Goal: Check status: Check status

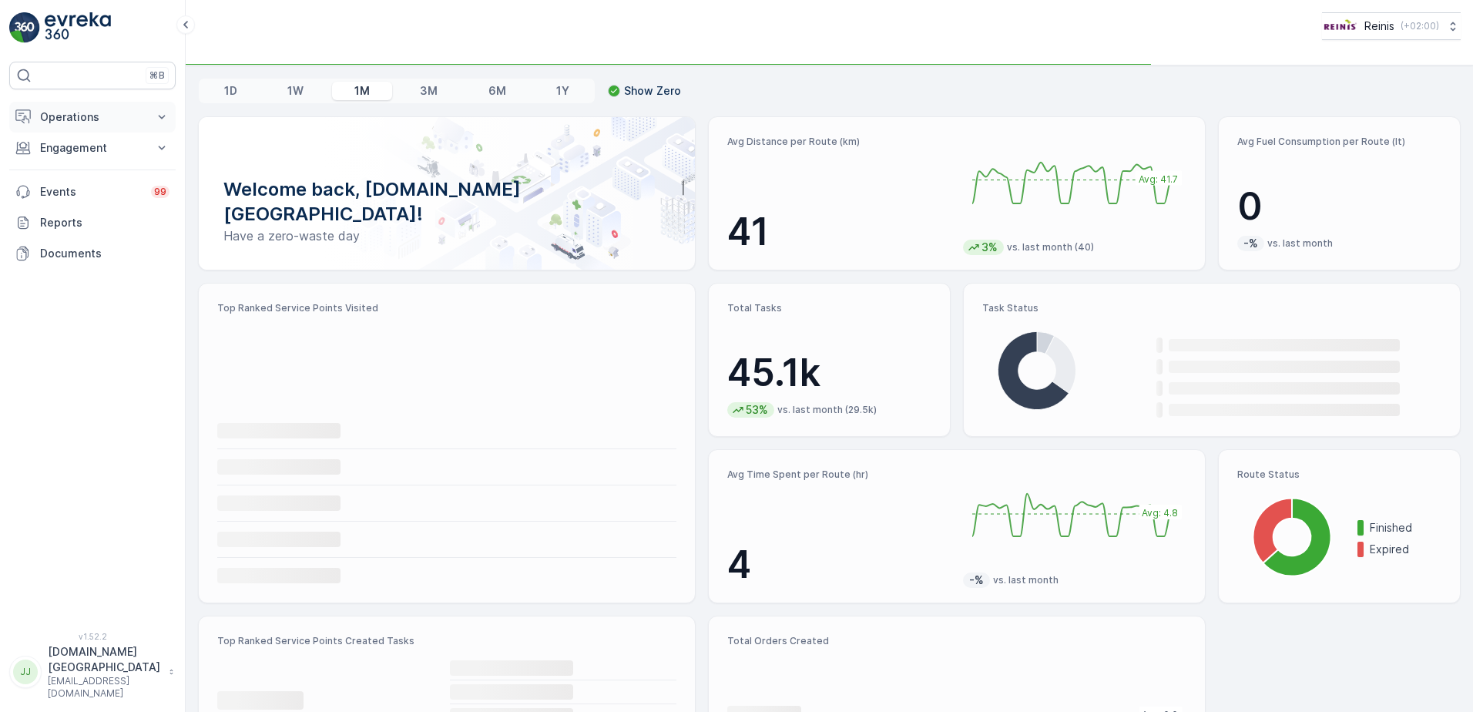
click at [61, 122] on p "Operations" at bounding box center [92, 116] width 105 height 15
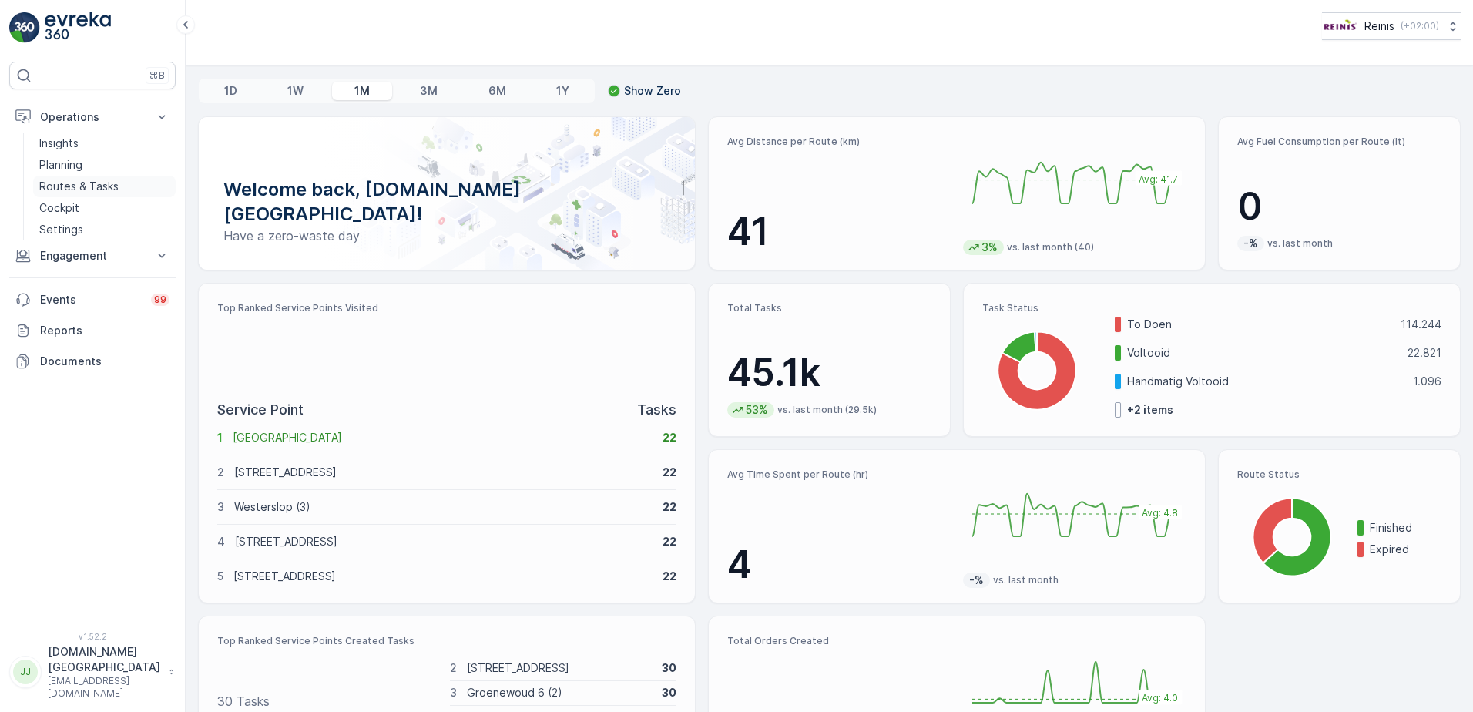
click at [67, 185] on p "Routes & Tasks" at bounding box center [78, 186] width 79 height 15
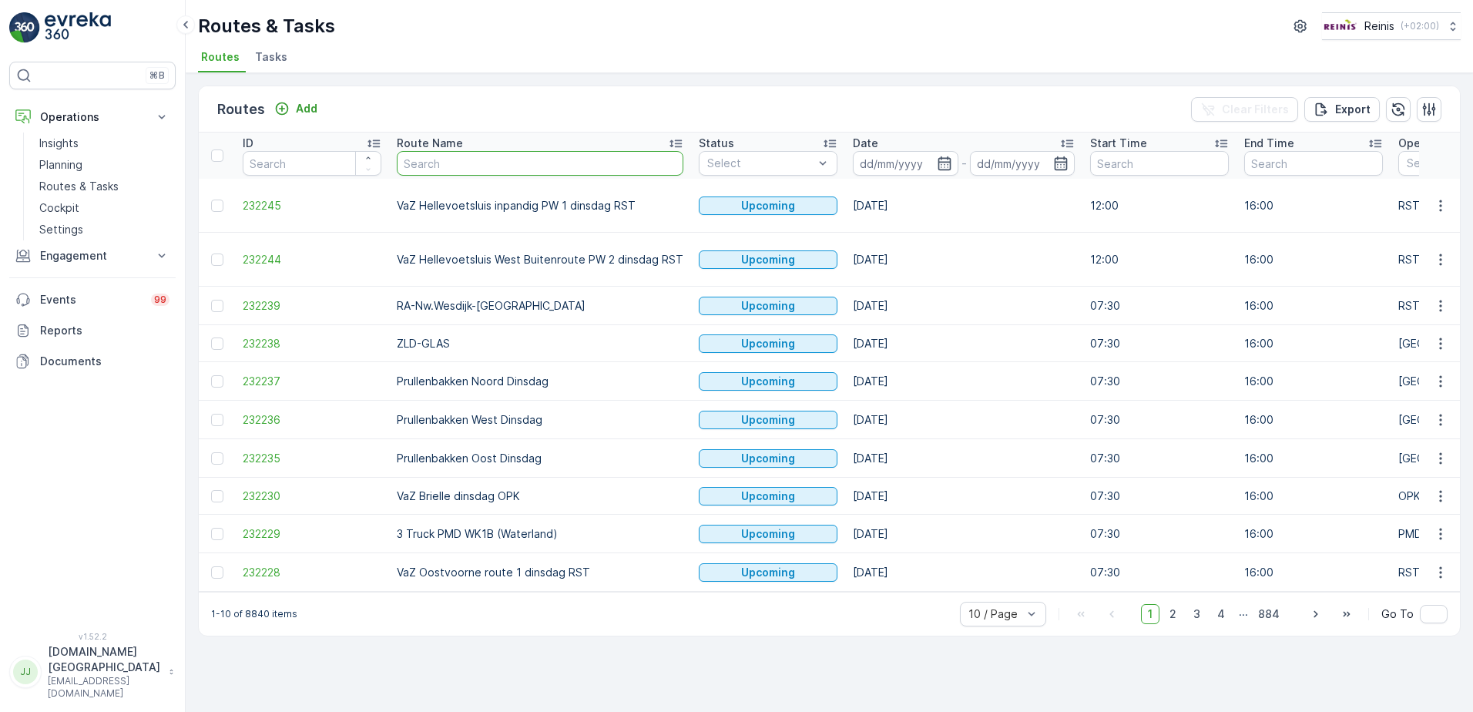
drag, startPoint x: 475, startPoint y: 151, endPoint x: 474, endPoint y: 164, distance: 13.2
click at [475, 155] on input "text" at bounding box center [540, 163] width 287 height 25
type input "vaz"
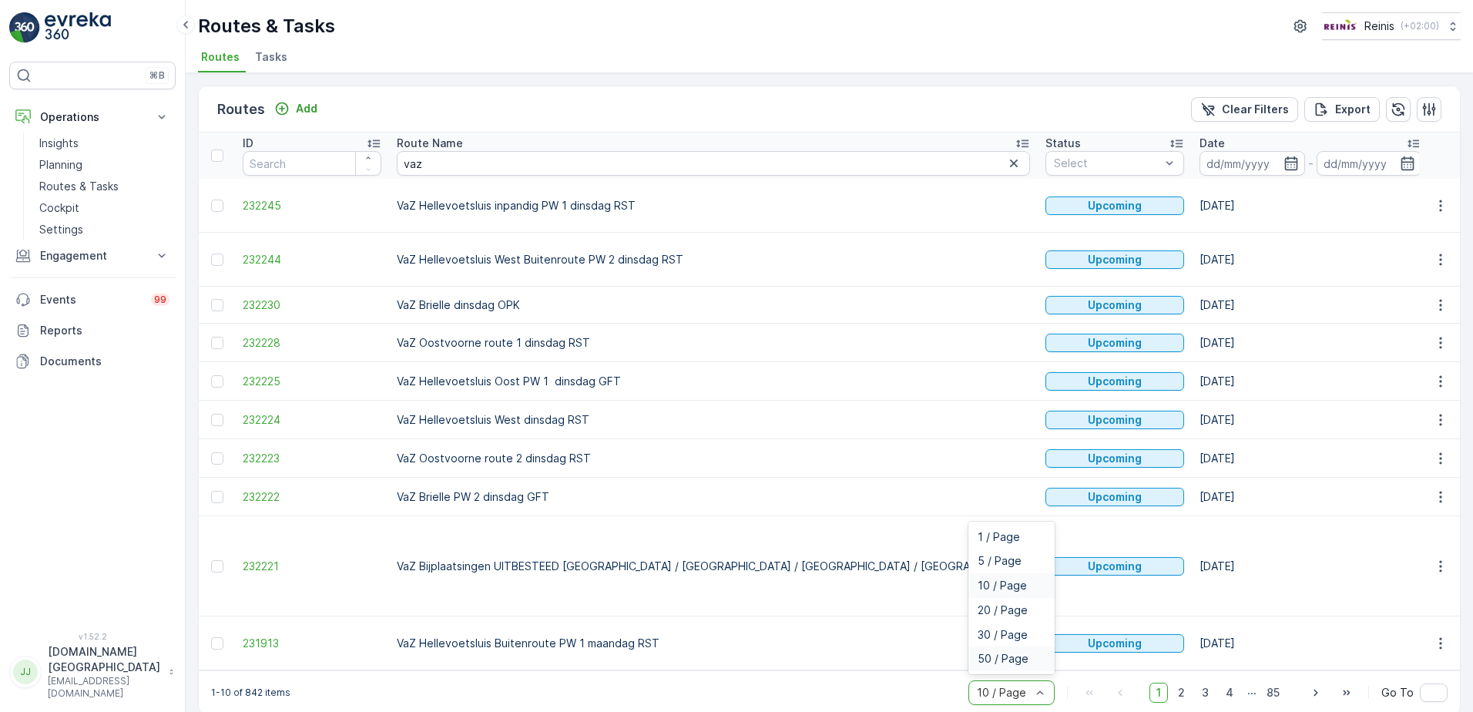
click at [1011, 652] on span "50 / Page" at bounding box center [1002, 658] width 51 height 12
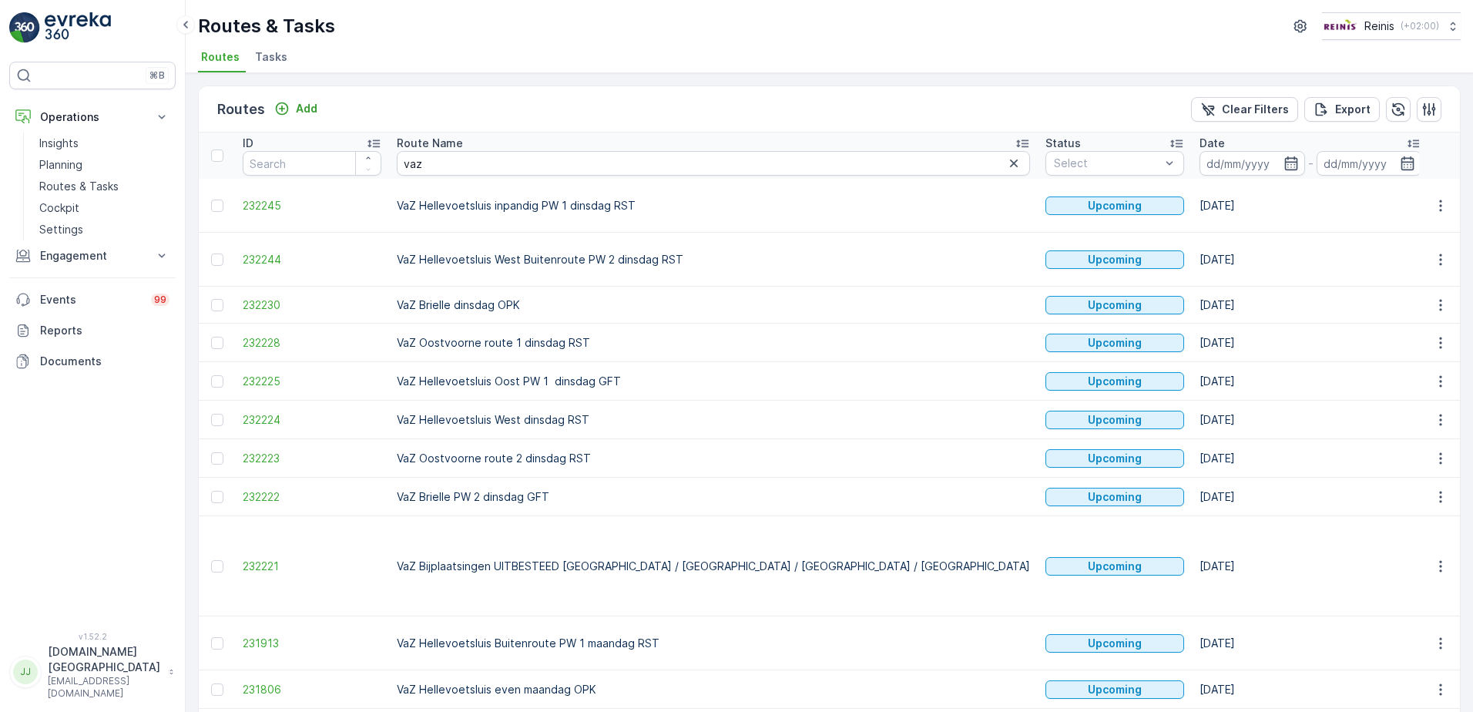
click at [461, 164] on input "vaz" at bounding box center [713, 163] width 633 height 25
type input "vaz hellevoetsluis"
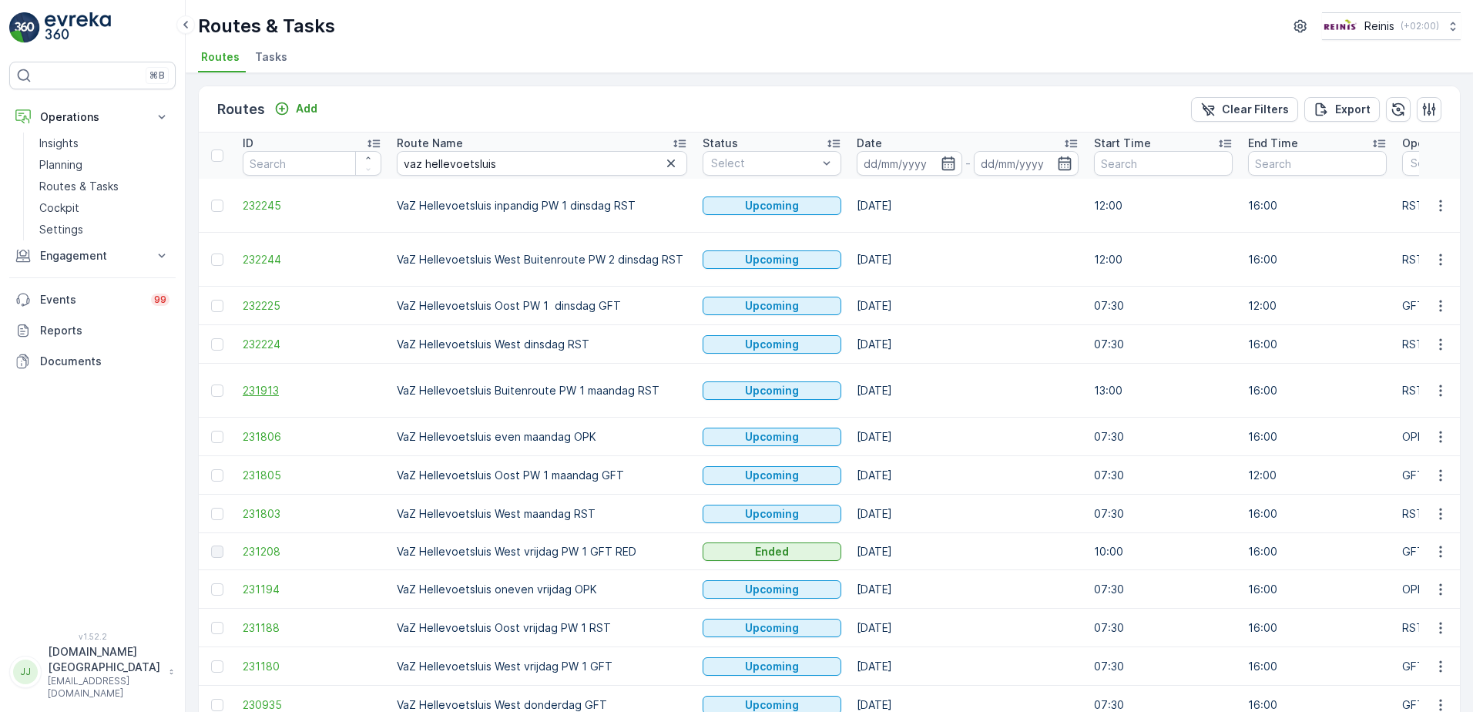
click at [259, 390] on span "231913" at bounding box center [312, 390] width 139 height 15
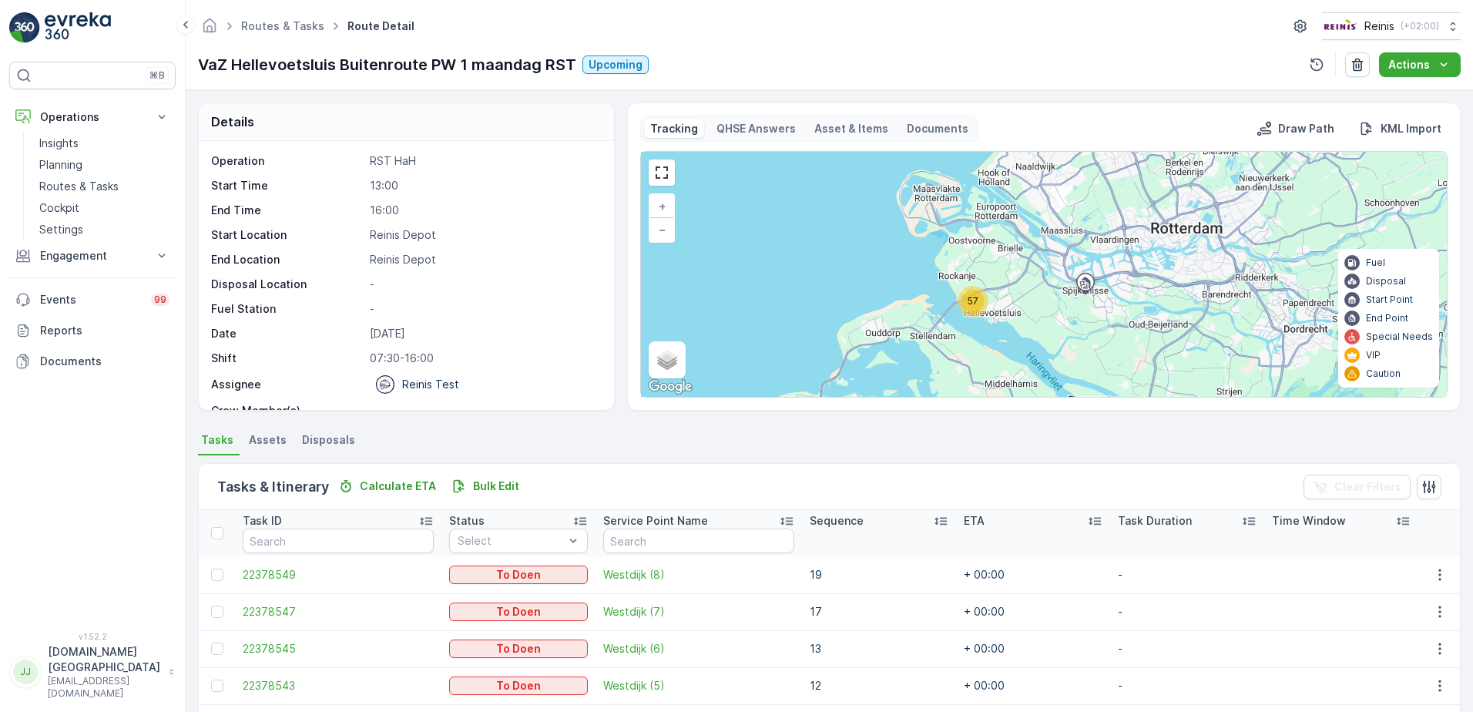
click at [977, 303] on span "57" at bounding box center [972, 301] width 11 height 12
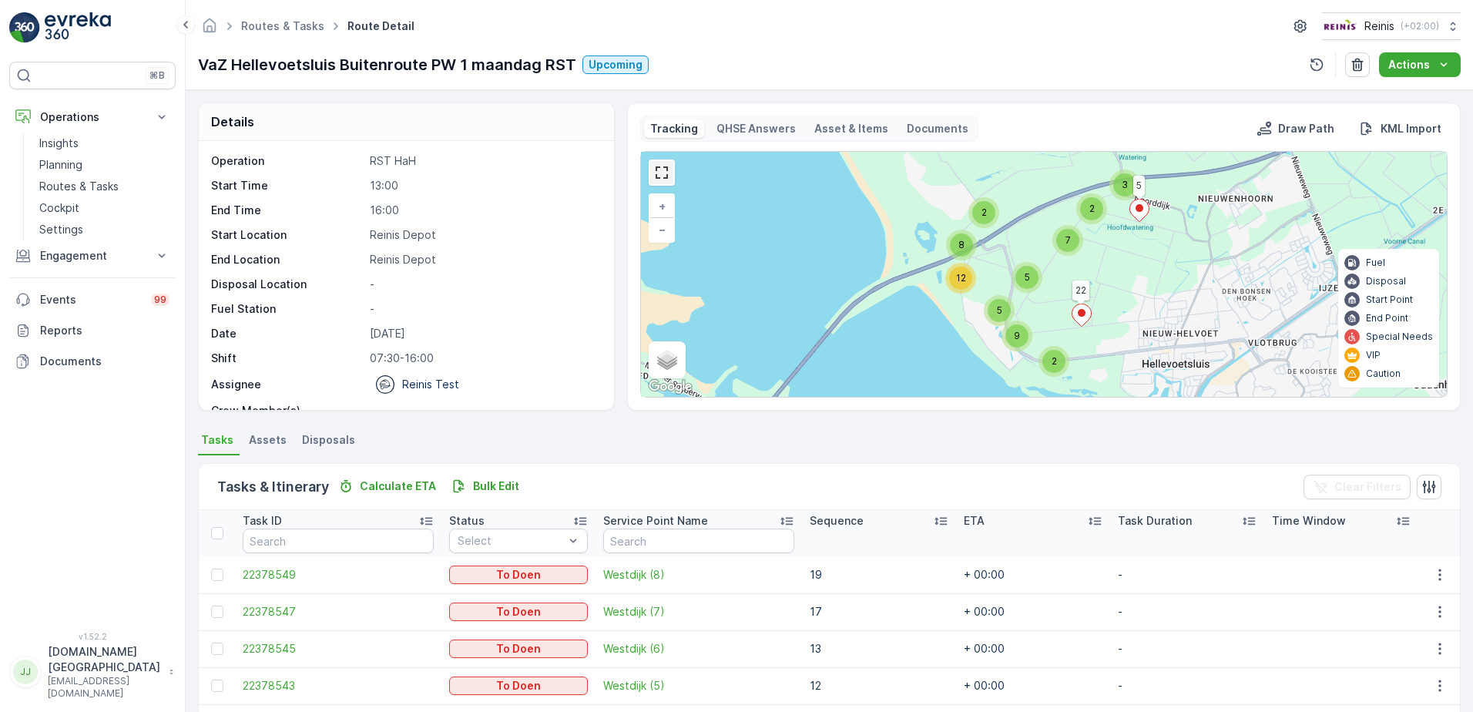
click at [664, 173] on link at bounding box center [661, 172] width 23 height 23
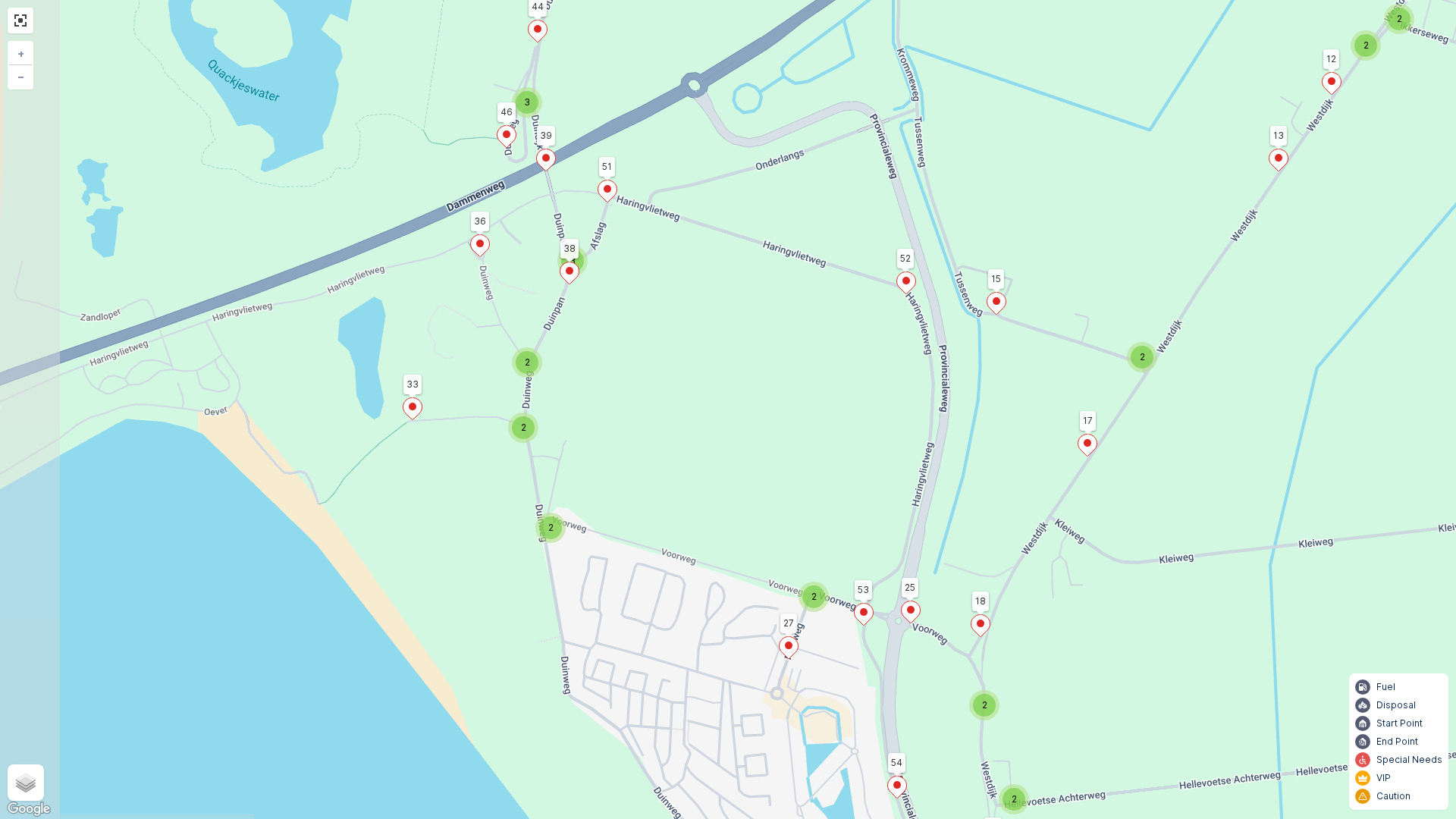
drag, startPoint x: 153, startPoint y: 297, endPoint x: 560, endPoint y: 308, distance: 407.1
click at [560, 308] on div "2 2 2 2 2 2 2 2 3 2 2 3 2 5 22 3 13 56 57 30 51 2 1 12 8 18 55 54 20 25 27 53 1…" at bounding box center [728, 410] width 1456 height 819
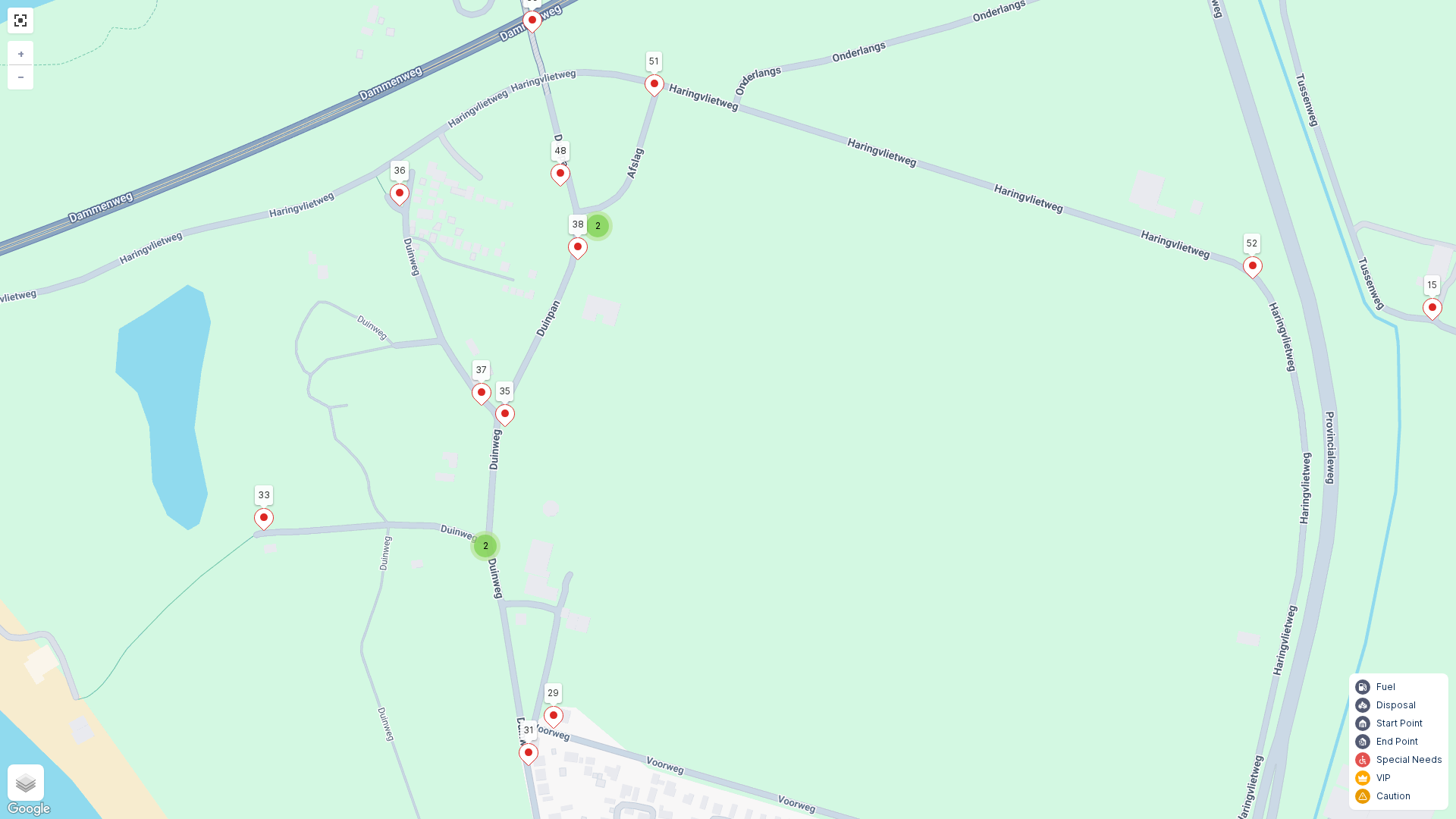
click at [599, 230] on span "2" at bounding box center [598, 225] width 5 height 12
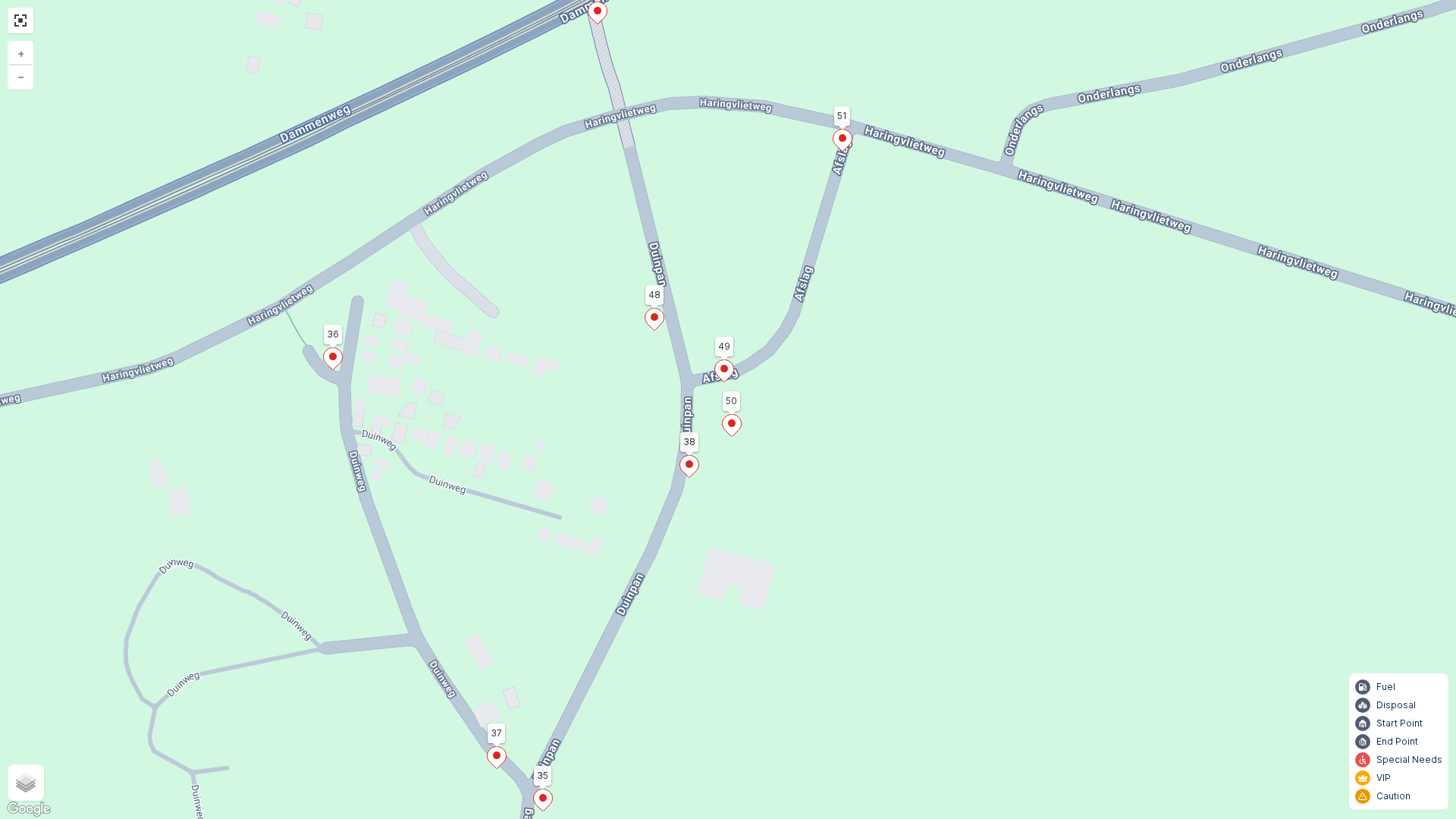
click at [729, 420] on icon at bounding box center [731, 425] width 19 height 22
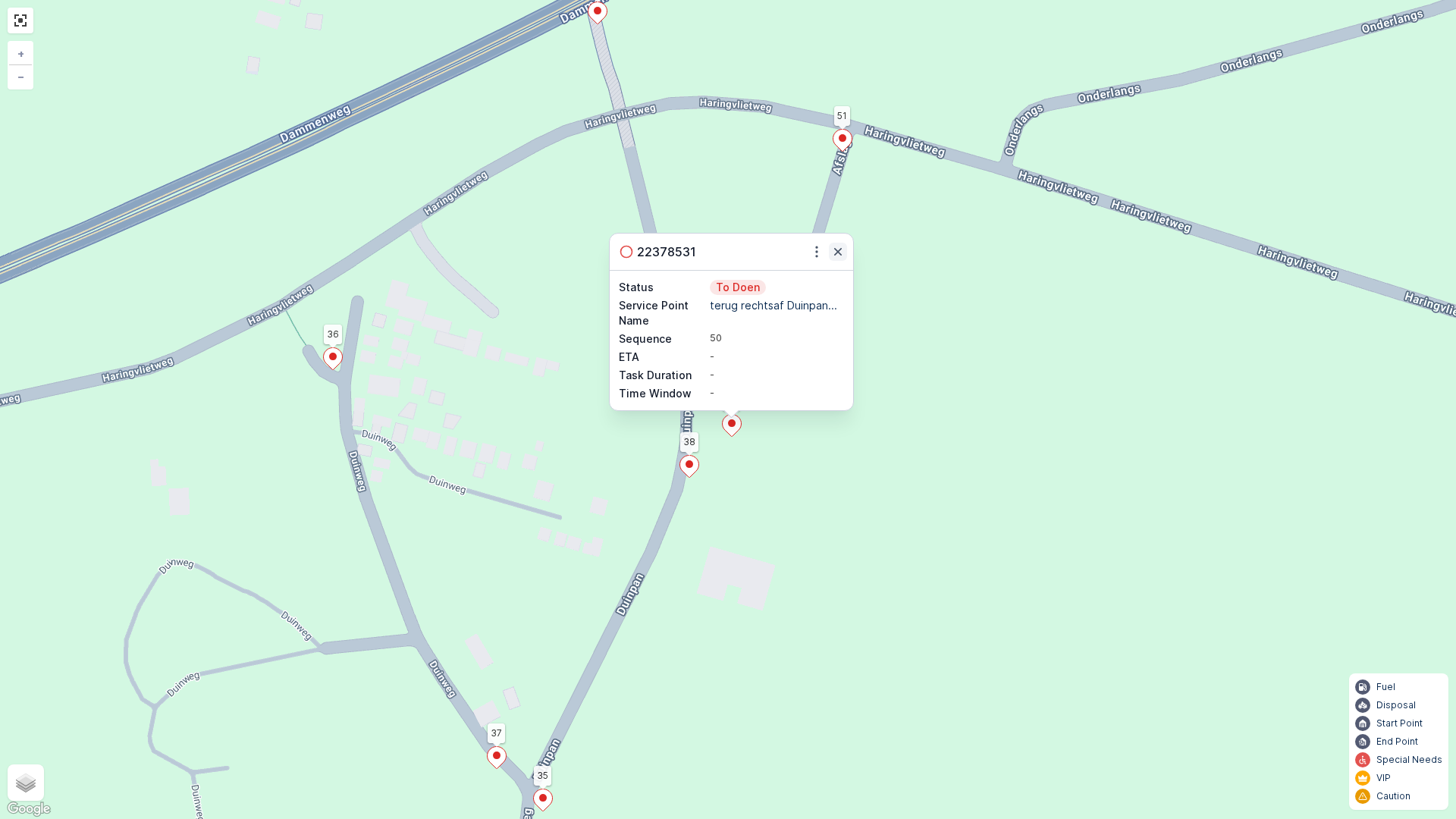
click at [839, 252] on icon "button" at bounding box center [838, 252] width 8 height 8
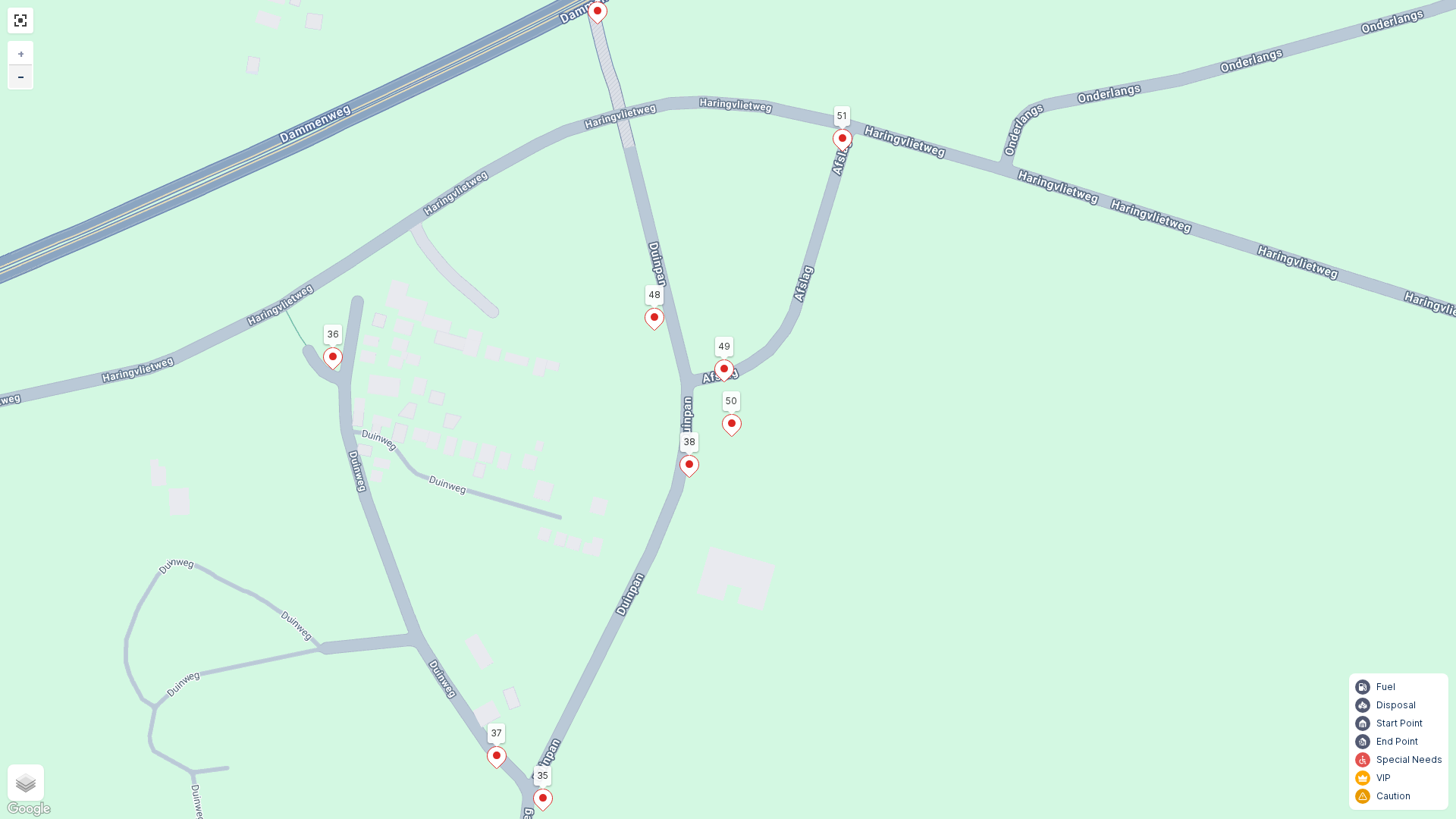
click at [20, 78] on span "−" at bounding box center [22, 76] width 8 height 13
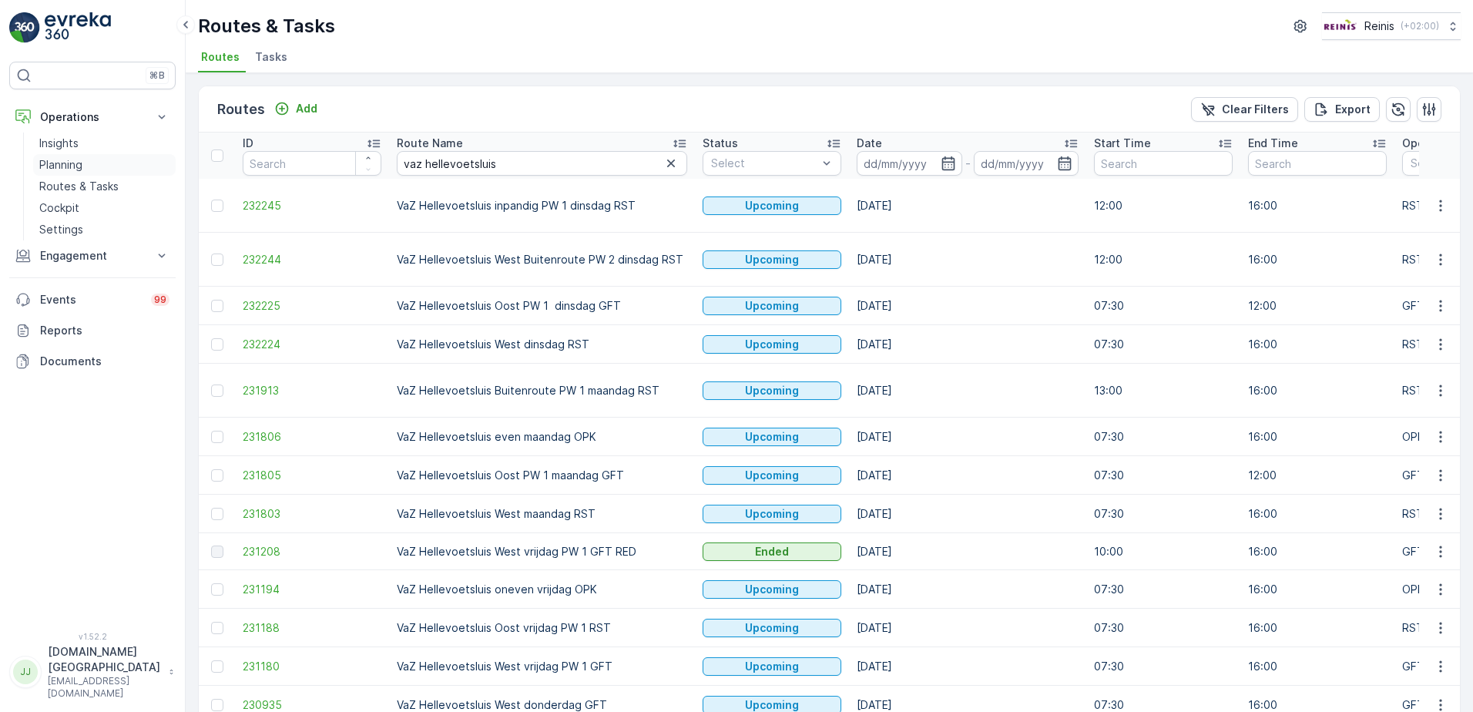
click at [59, 161] on p "Planning" at bounding box center [60, 164] width 43 height 15
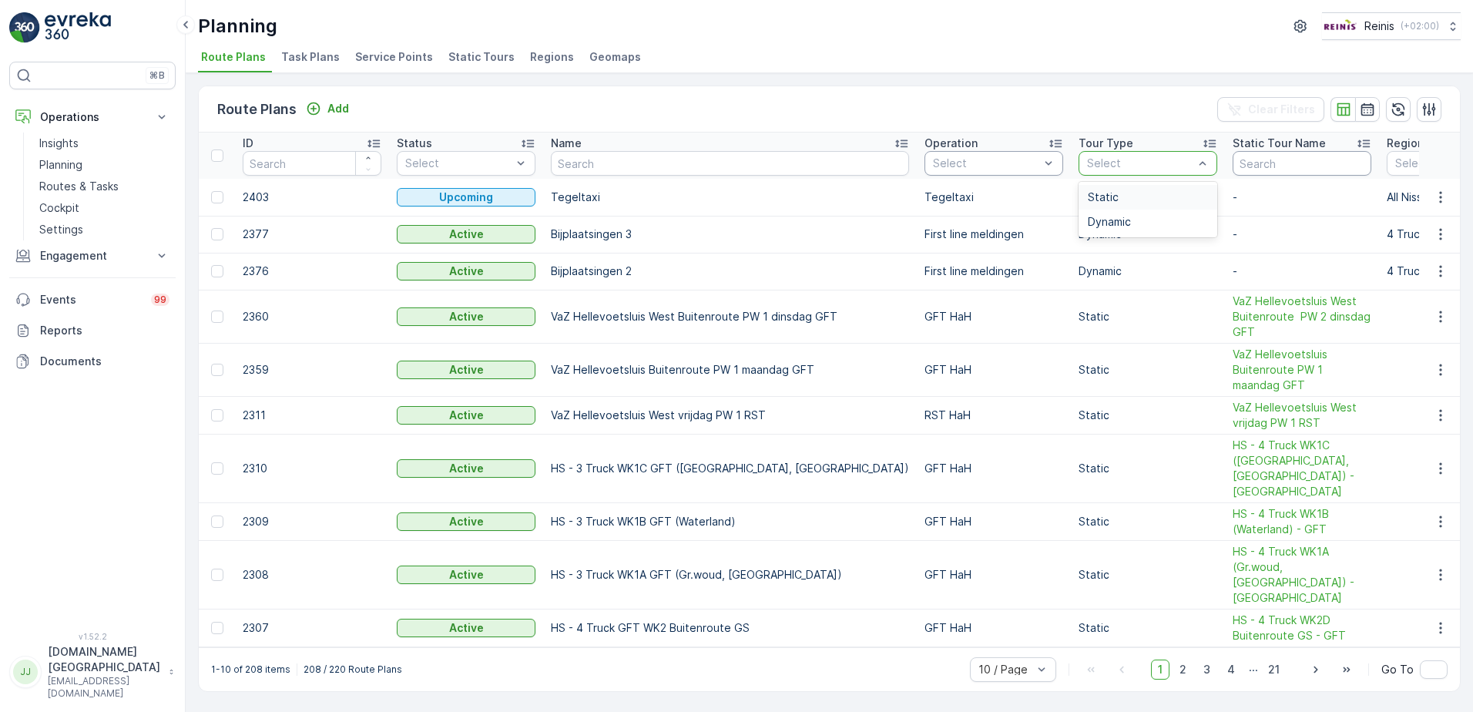
click at [1246, 171] on input "text" at bounding box center [1301, 163] width 139 height 25
click at [59, 185] on p "Routes & Tasks" at bounding box center [78, 186] width 79 height 15
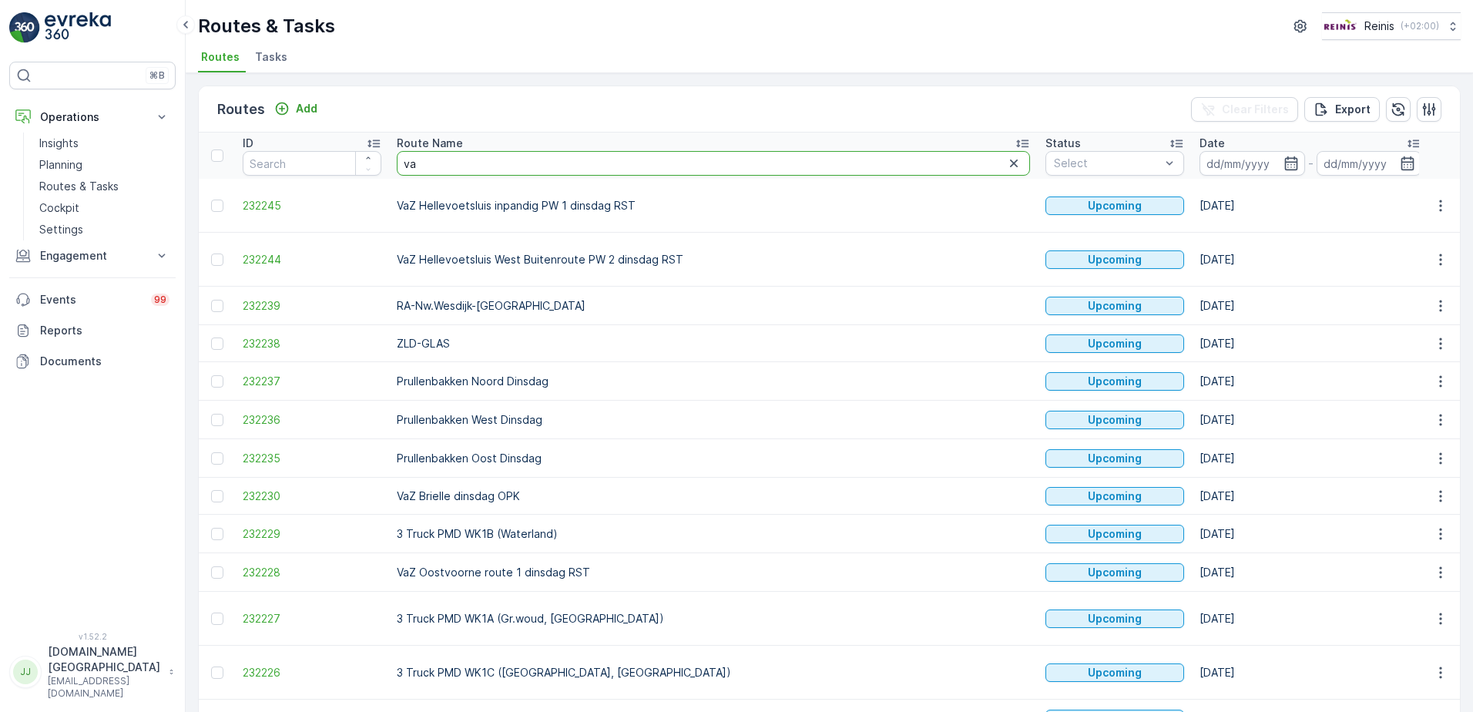
type input "vaz"
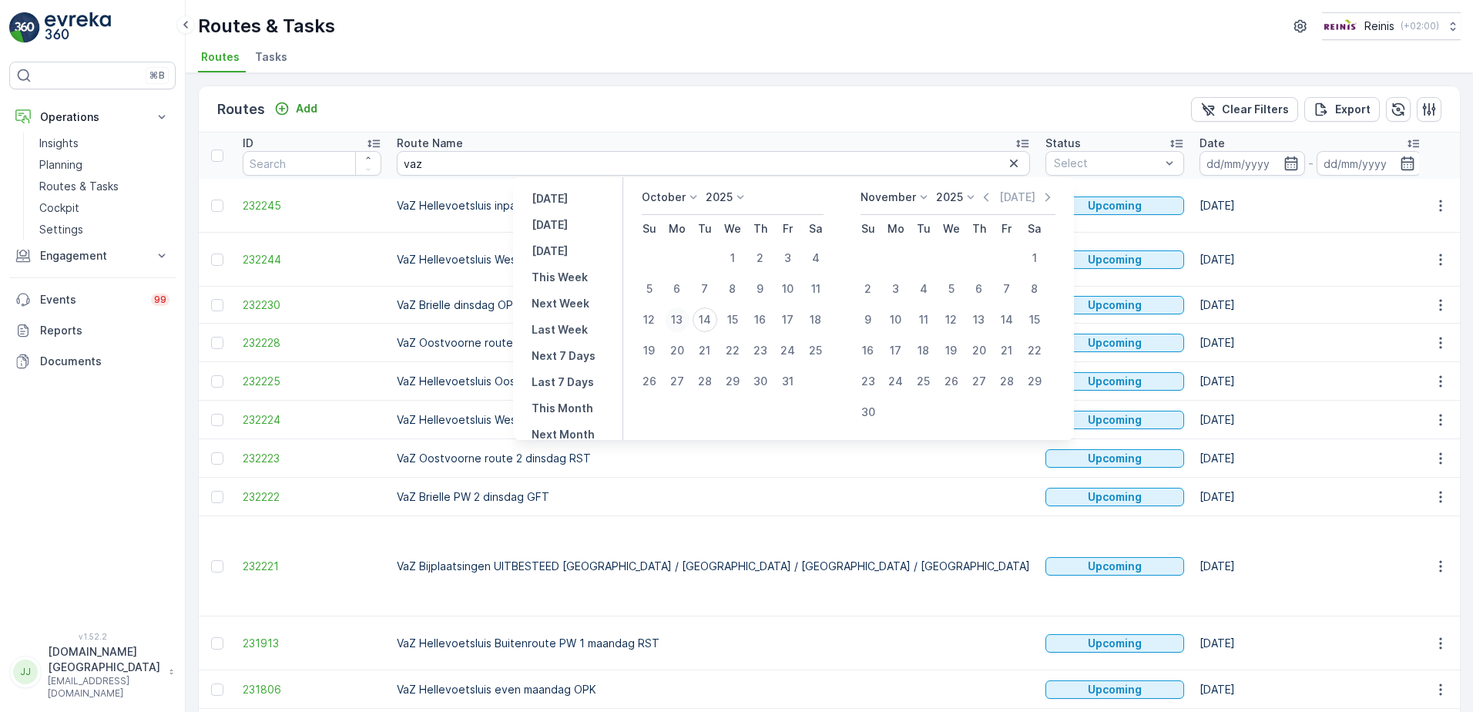
click at [685, 320] on div "13" at bounding box center [677, 319] width 25 height 25
type input "[DATE]"
click at [1283, 161] on icon "button" at bounding box center [1290, 163] width 15 height 15
type input "[DATE]"
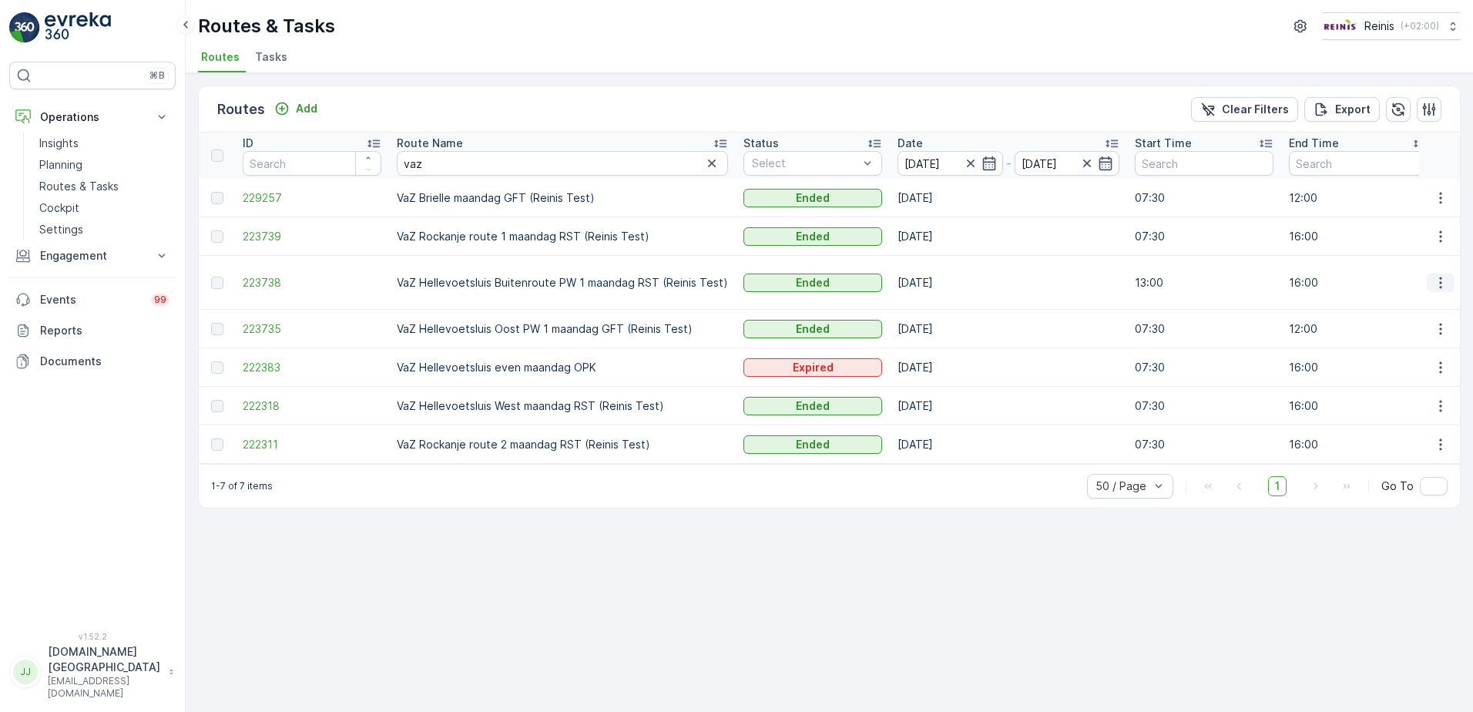
click at [1443, 282] on icon "button" at bounding box center [1440, 282] width 15 height 15
click at [1408, 323] on span "View Route Tracking" at bounding box center [1412, 327] width 106 height 15
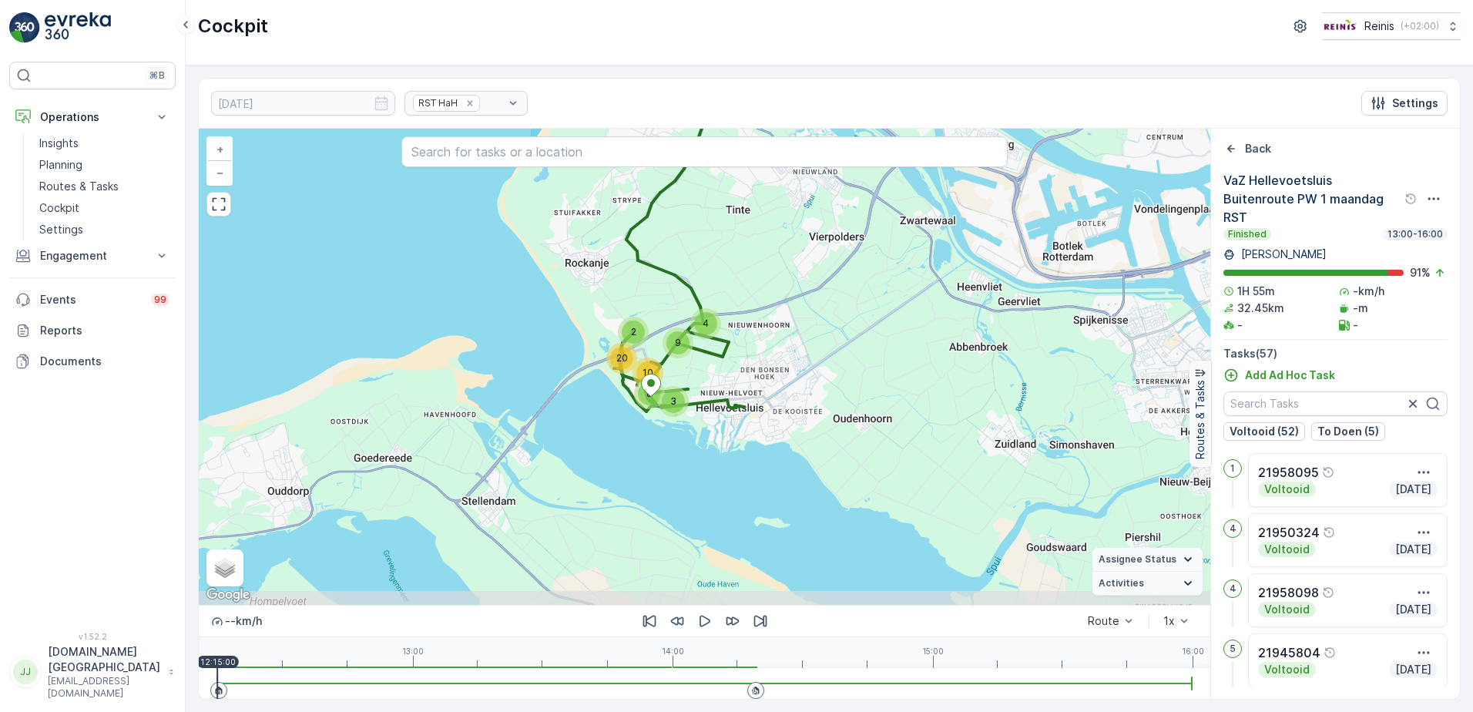
drag, startPoint x: 662, startPoint y: 504, endPoint x: 941, endPoint y: 356, distance: 316.3
click at [941, 356] on div "3 2 20 4 9 10 8 + − Satellite Roadmap Terrain Hybrid Leaflet Keyboard shortcuts…" at bounding box center [704, 367] width 1011 height 476
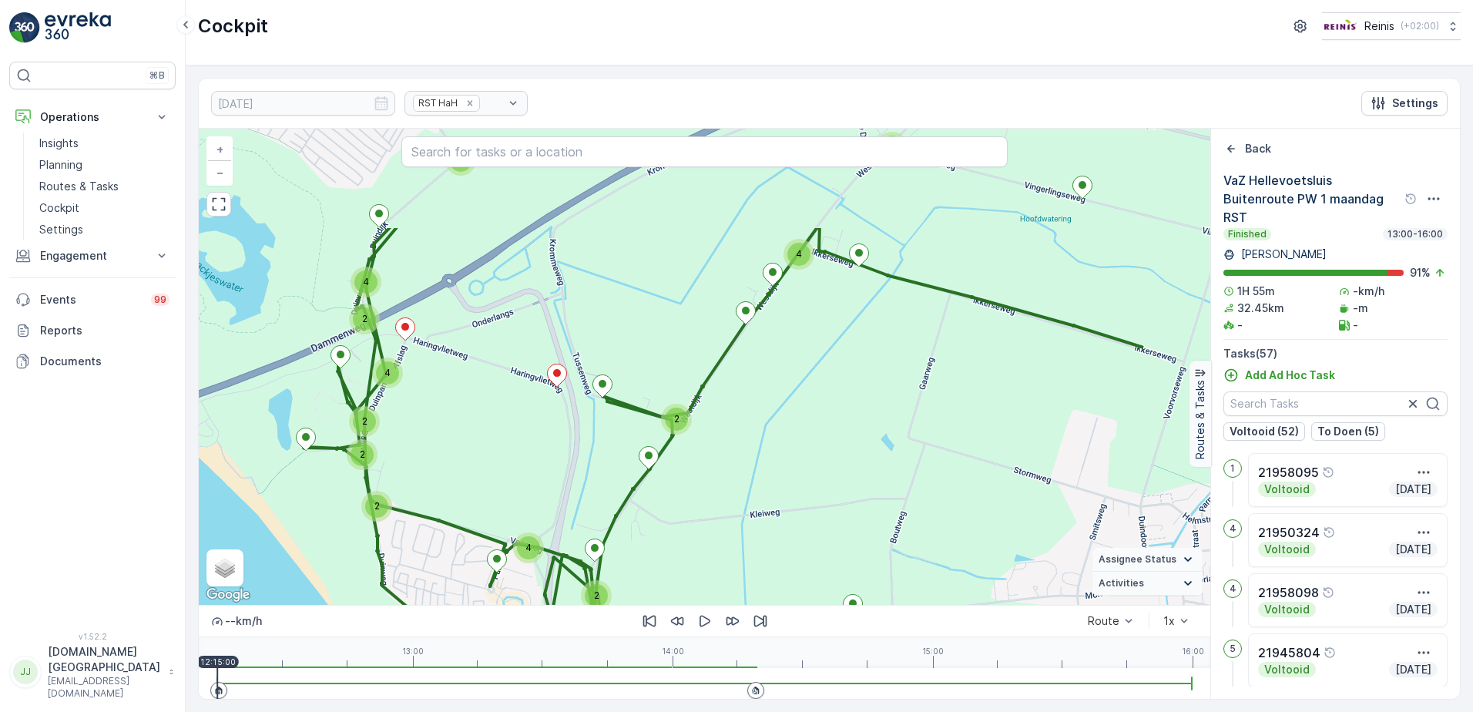
drag, startPoint x: 787, startPoint y: 377, endPoint x: 618, endPoint y: 524, distance: 223.8
click at [618, 524] on div "2 4 2 2 2 4 2 2 2 4 4 2 2 + − Satellite Roadmap Terrain Hybrid Leaflet Keyboard…" at bounding box center [704, 367] width 1011 height 476
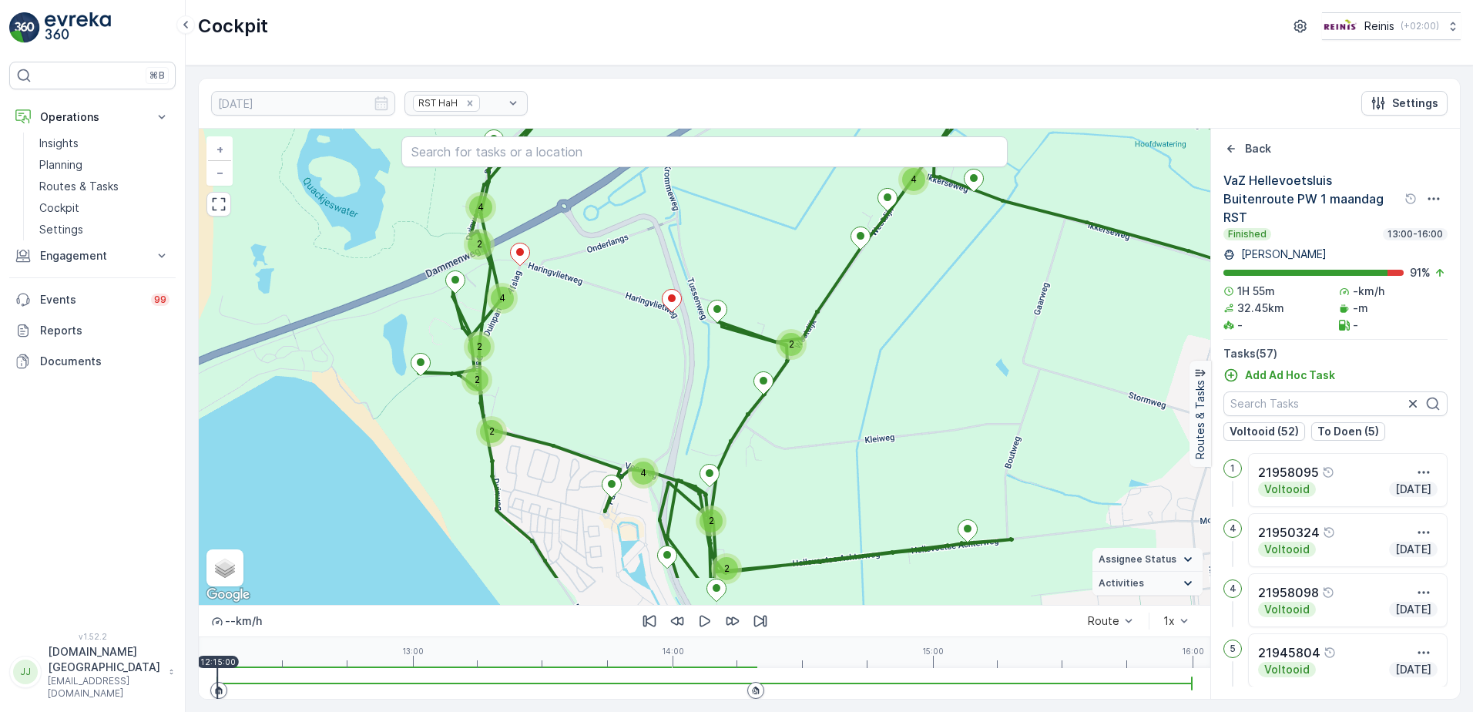
drag, startPoint x: 853, startPoint y: 404, endPoint x: 968, endPoint y: 329, distance: 136.9
click at [968, 329] on div "2 4 2 2 2 4 2 2 2 4 4 2 2 + − Satellite Roadmap Terrain Hybrid Leaflet Keyboard…" at bounding box center [704, 367] width 1011 height 476
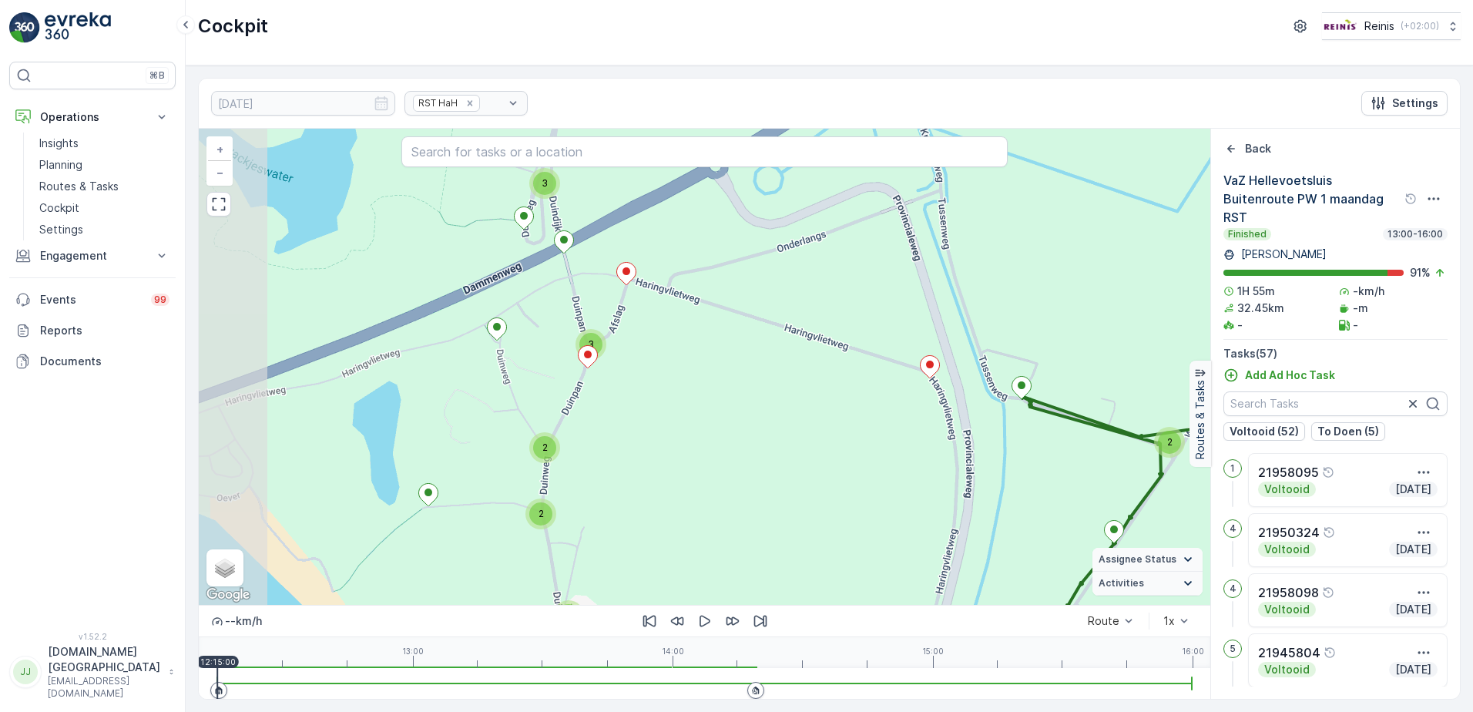
drag, startPoint x: 508, startPoint y: 318, endPoint x: 1047, endPoint y: 395, distance: 544.6
click at [1047, 395] on div "2 2 2 2 2 3 2 2 2 3 2 2 2 + − Satellite Roadmap Terrain Hybrid Leaflet Keyboard…" at bounding box center [704, 367] width 1011 height 476
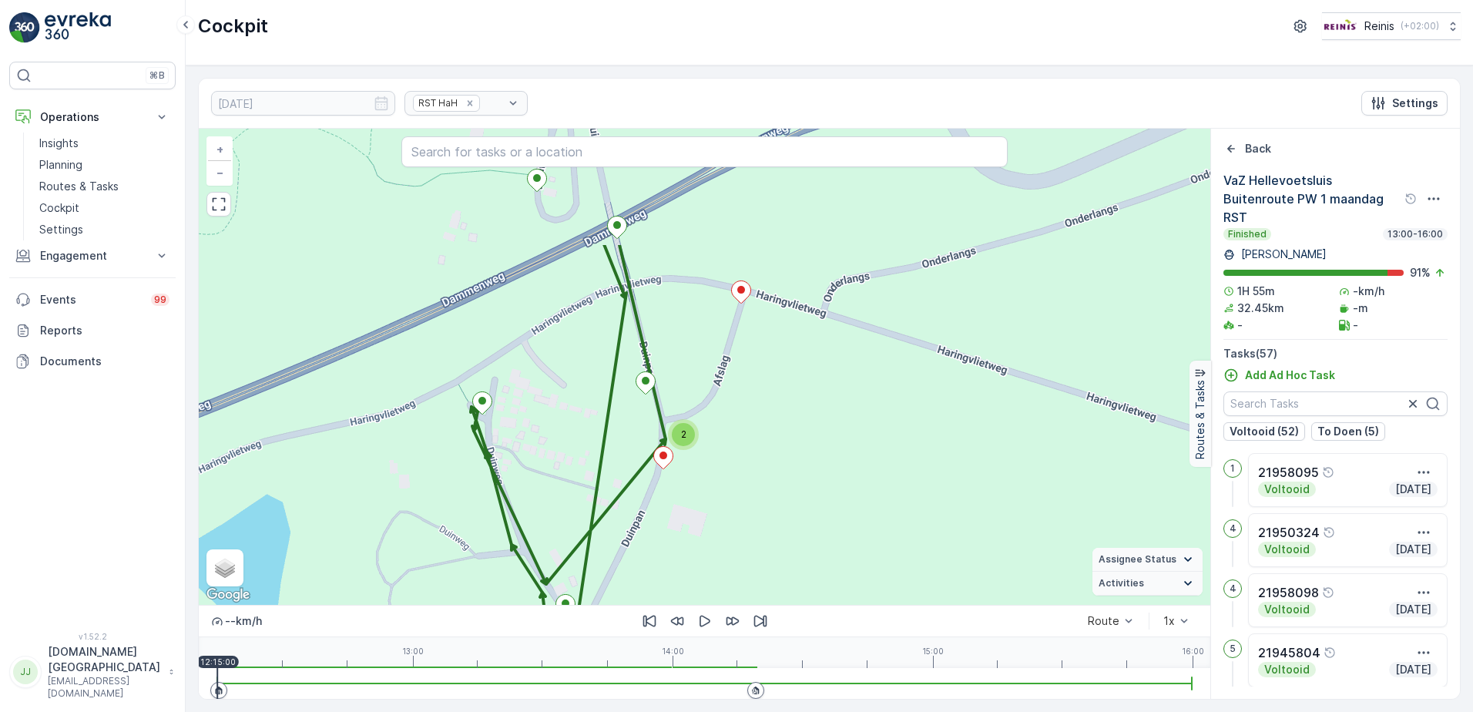
drag, startPoint x: 586, startPoint y: 293, endPoint x: 867, endPoint y: 457, distance: 325.5
click at [867, 457] on div "2 2 2 2 2 2 2 + − Satellite Roadmap Terrain Hybrid Leaflet Keyboard shortcuts M…" at bounding box center [704, 367] width 1011 height 476
